Goal: Navigation & Orientation: Find specific page/section

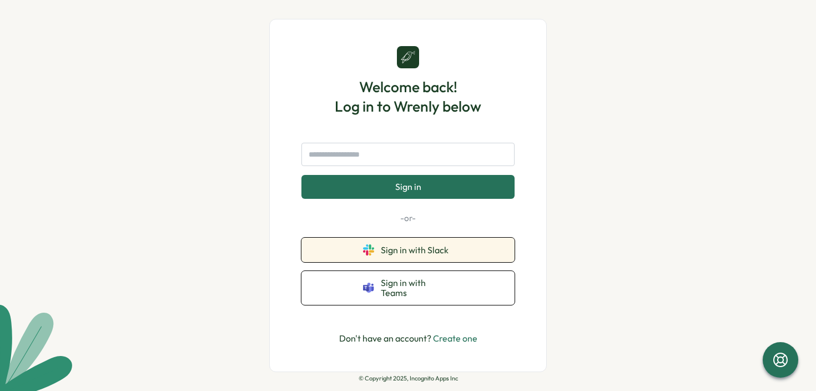
click at [431, 262] on button "Sign in with Slack" at bounding box center [407, 250] width 213 height 24
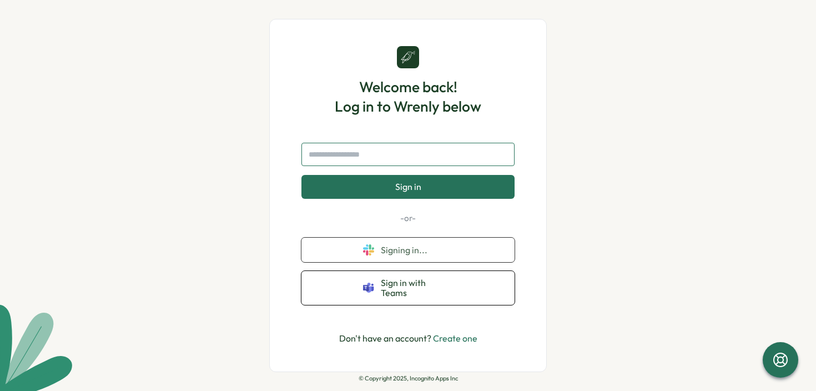
click at [364, 155] on input "text" at bounding box center [407, 154] width 213 height 23
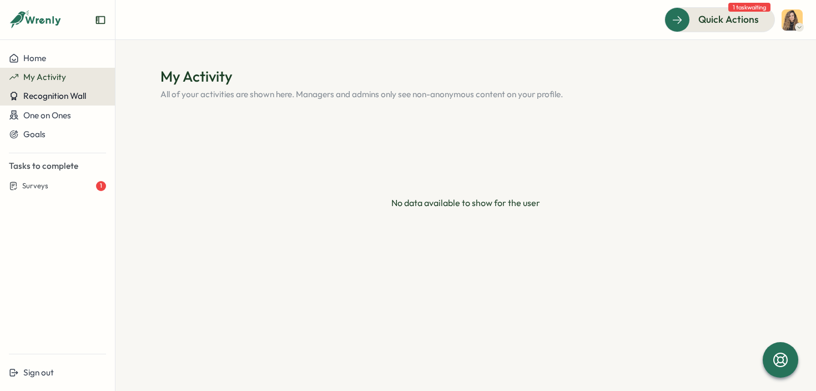
click at [57, 98] on span "Recognition Wall" at bounding box center [54, 95] width 63 height 11
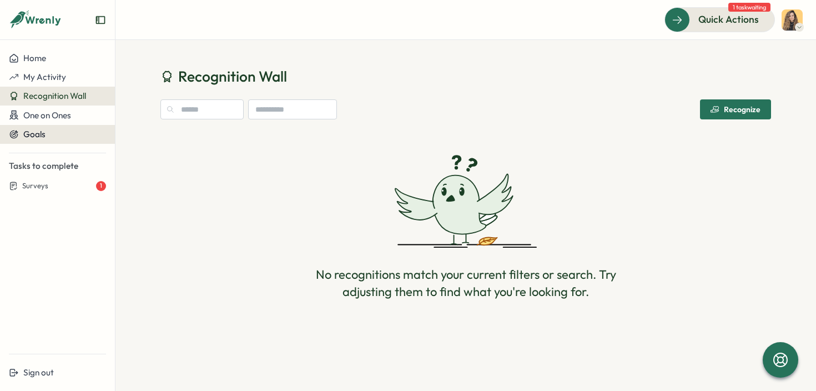
click at [53, 125] on button "Goals" at bounding box center [57, 134] width 115 height 19
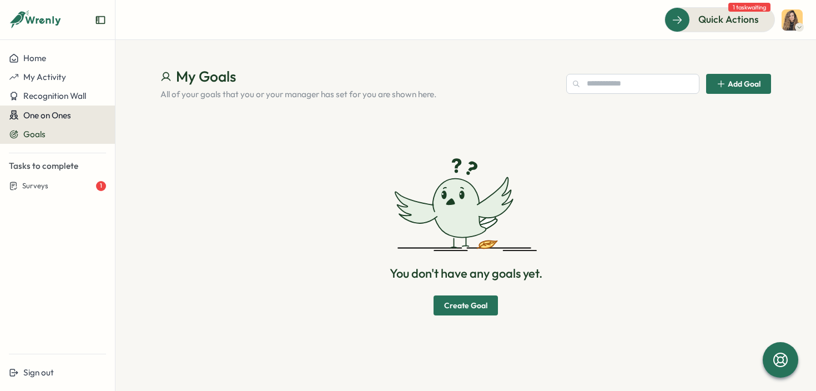
click at [40, 108] on button "One on Ones" at bounding box center [57, 114] width 115 height 19
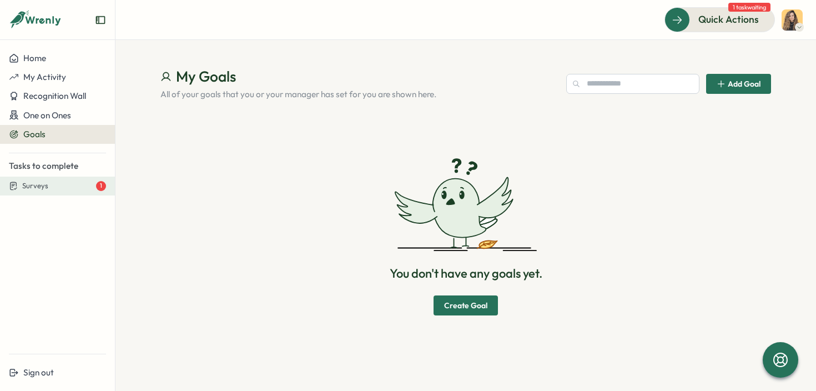
click at [27, 188] on span "Surveys" at bounding box center [35, 186] width 26 height 10
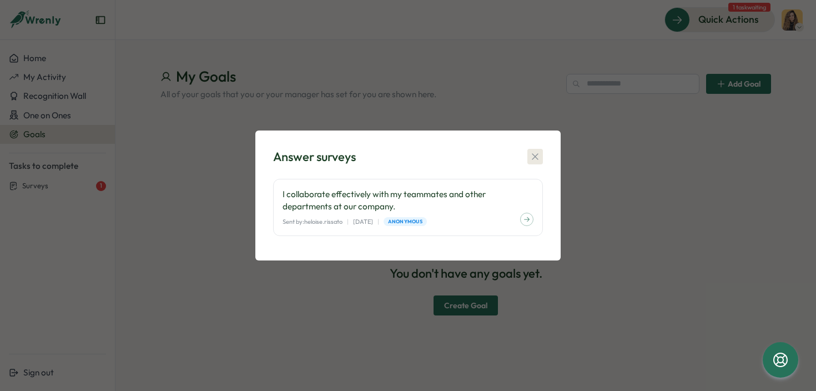
click at [539, 158] on icon "button" at bounding box center [535, 156] width 11 height 11
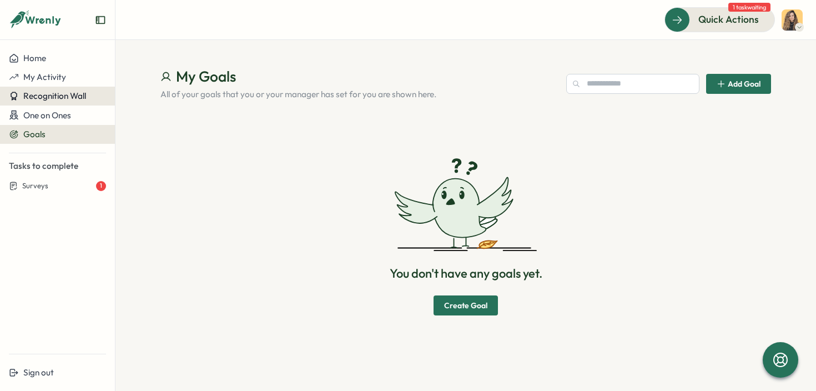
click at [66, 87] on button "Recognition Wall" at bounding box center [57, 96] width 115 height 19
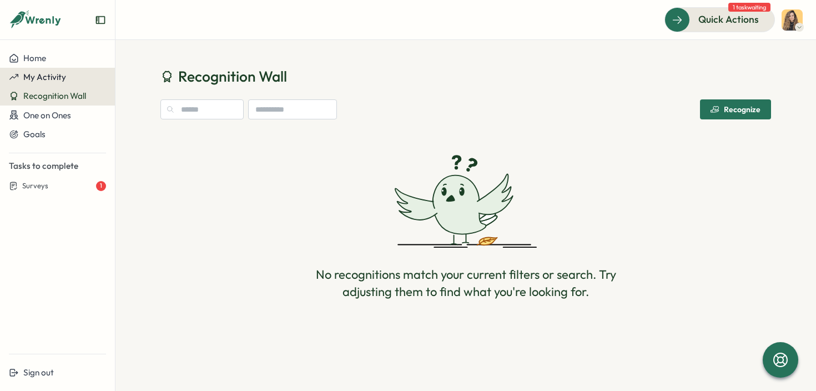
click at [66, 80] on div "My Activity" at bounding box center [57, 77] width 97 height 10
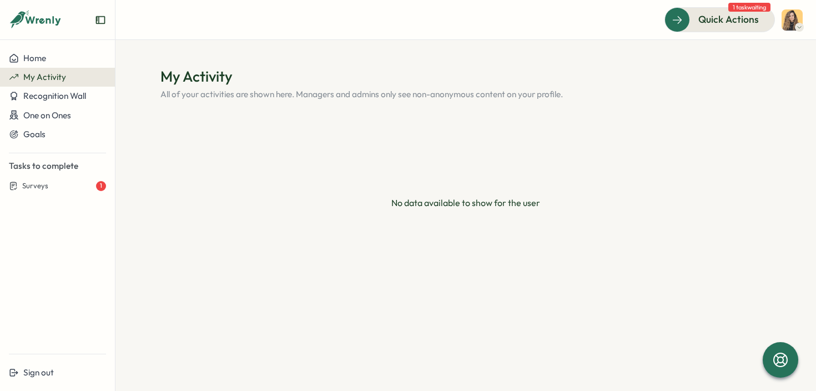
click at [764, 8] on span "1 task waiting" at bounding box center [749, 7] width 42 height 9
click at [793, 19] on img at bounding box center [792, 19] width 21 height 21
click at [777, 79] on div "My Activity" at bounding box center [773, 75] width 55 height 12
